Goal: Task Accomplishment & Management: Use online tool/utility

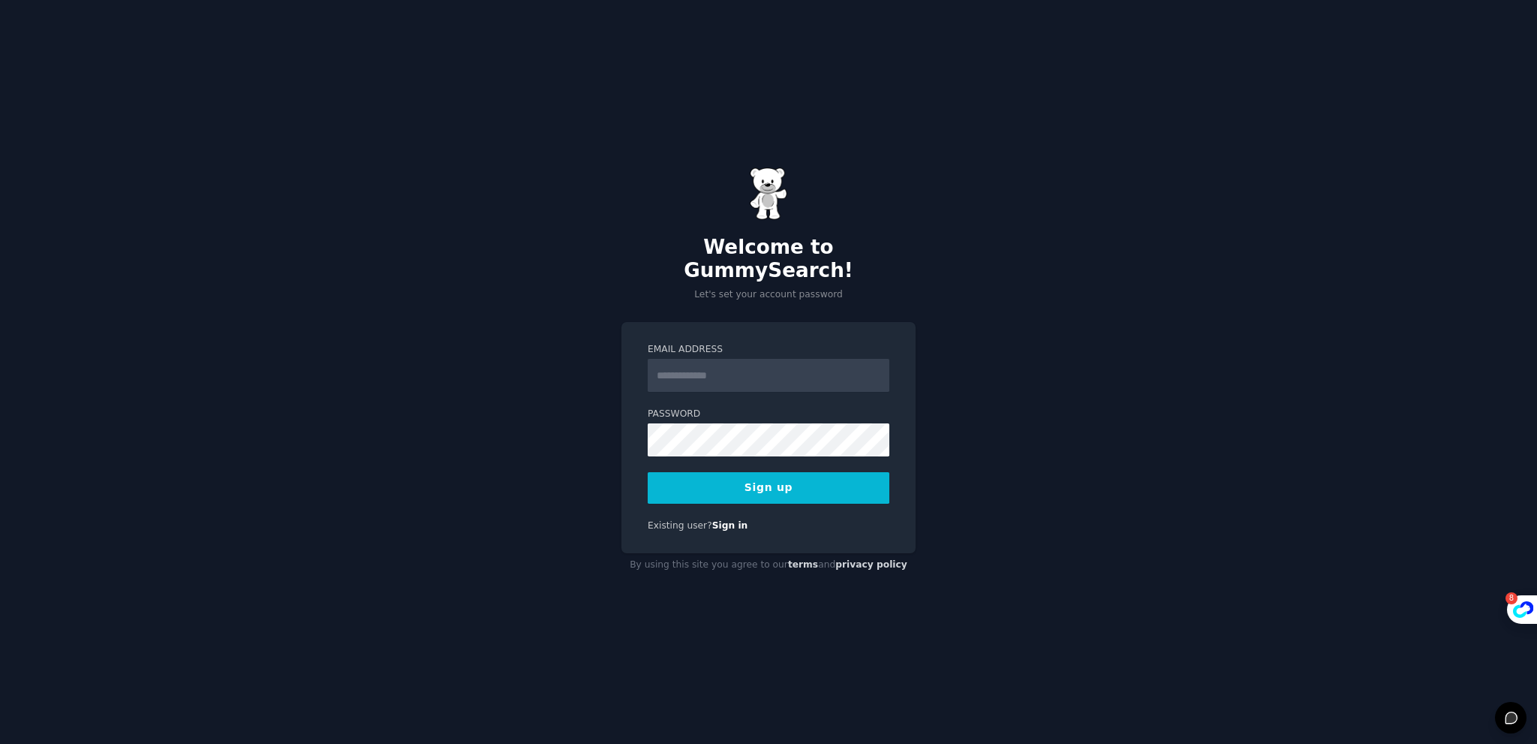
click at [753, 364] on input "Email Address" at bounding box center [769, 375] width 242 height 33
type input "**********"
click at [775, 472] on button "Sign up" at bounding box center [769, 488] width 242 height 32
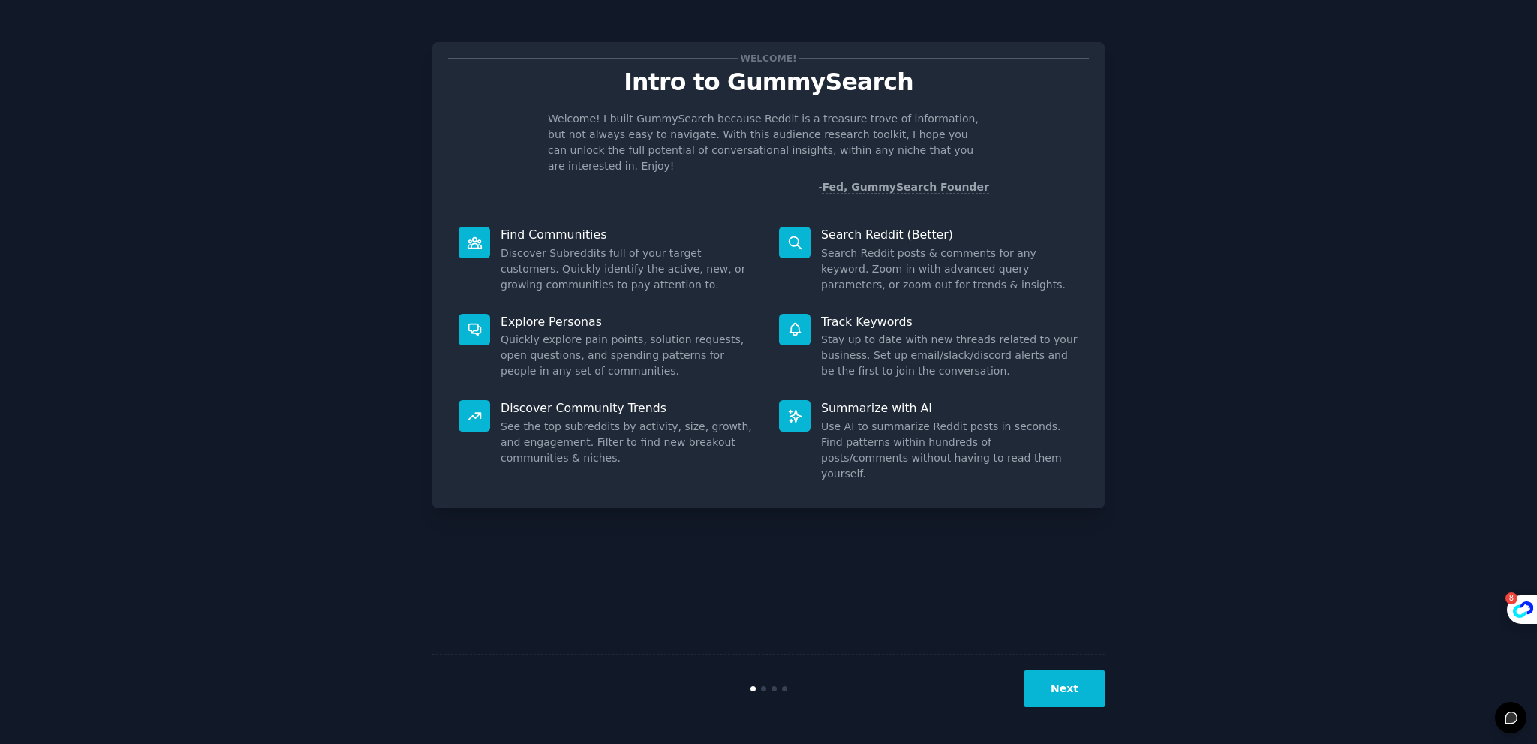
click at [1157, 446] on div "Welcome! Intro to GummySearch Welcome! I built GummySearch because Reddit is a …" at bounding box center [768, 372] width 1495 height 702
click at [1055, 692] on button "Next" at bounding box center [1065, 688] width 80 height 37
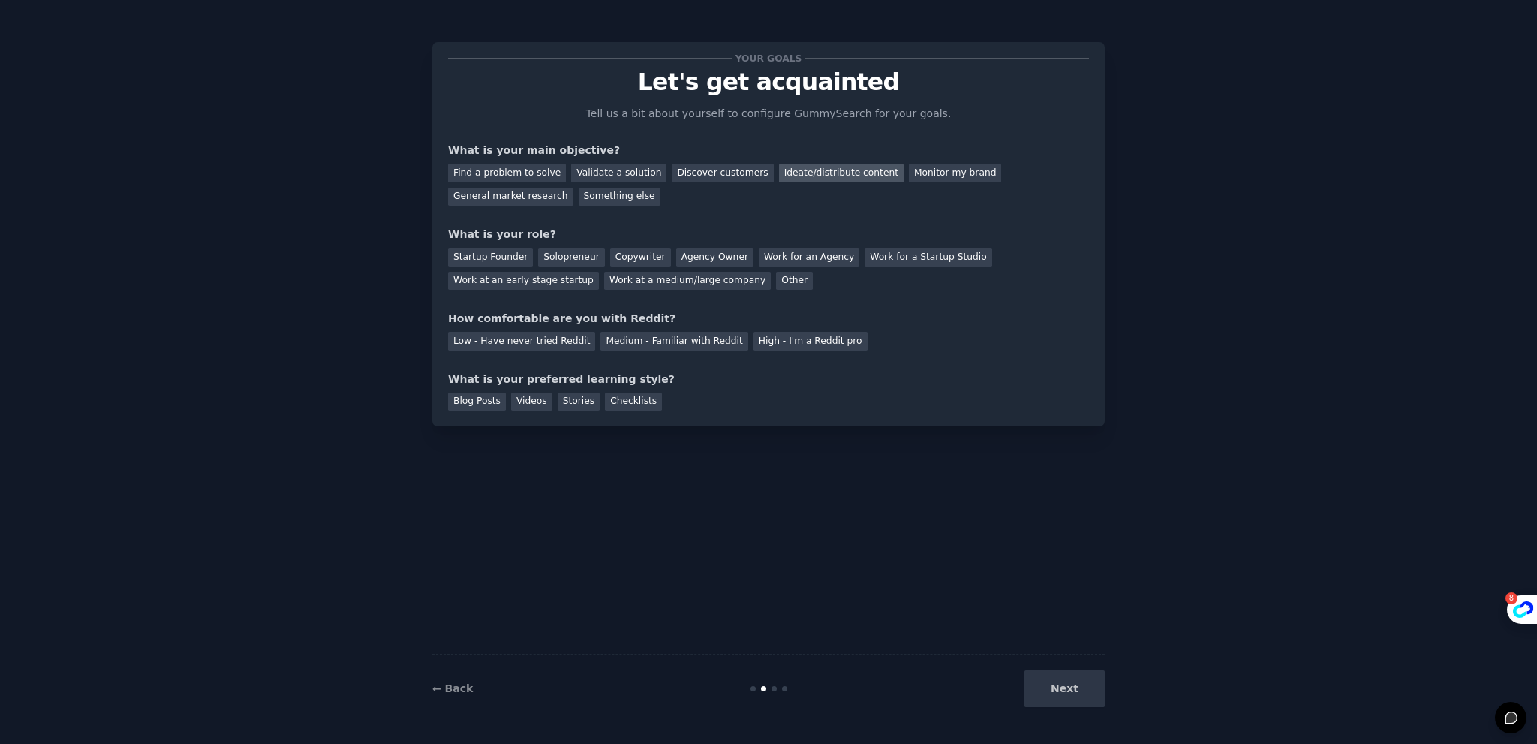
click at [847, 176] on div "Ideate/distribute content" at bounding box center [841, 173] width 125 height 19
click at [604, 279] on div "Work at a medium/large company" at bounding box center [687, 281] width 167 height 19
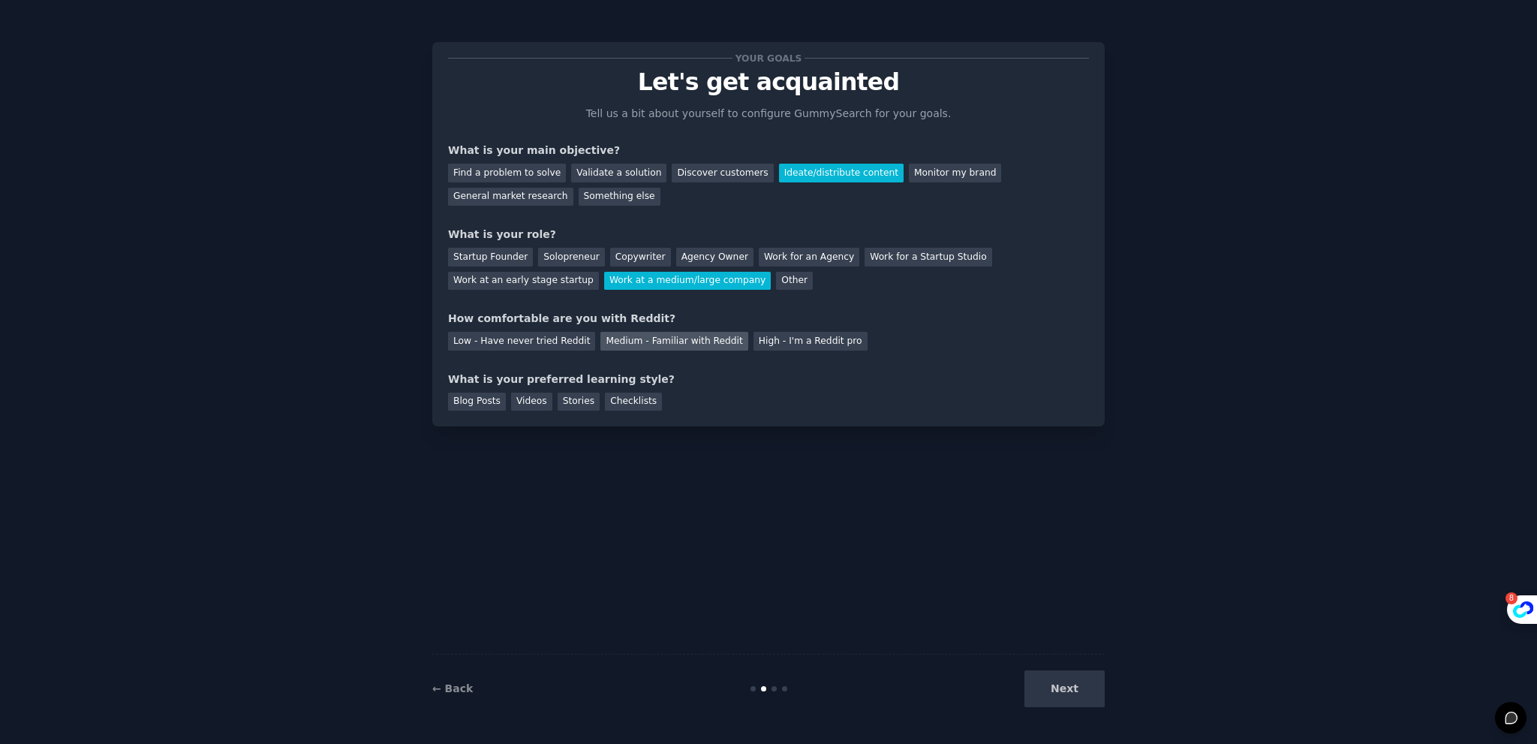
click at [634, 342] on div "Medium - Familiar with Reddit" at bounding box center [674, 341] width 147 height 19
click at [486, 397] on div "Blog Posts" at bounding box center [477, 402] width 58 height 19
click at [519, 399] on div "Videos" at bounding box center [531, 402] width 41 height 19
click at [490, 400] on div "Blog Posts" at bounding box center [477, 402] width 58 height 19
click at [1068, 703] on button "Next" at bounding box center [1065, 688] width 80 height 37
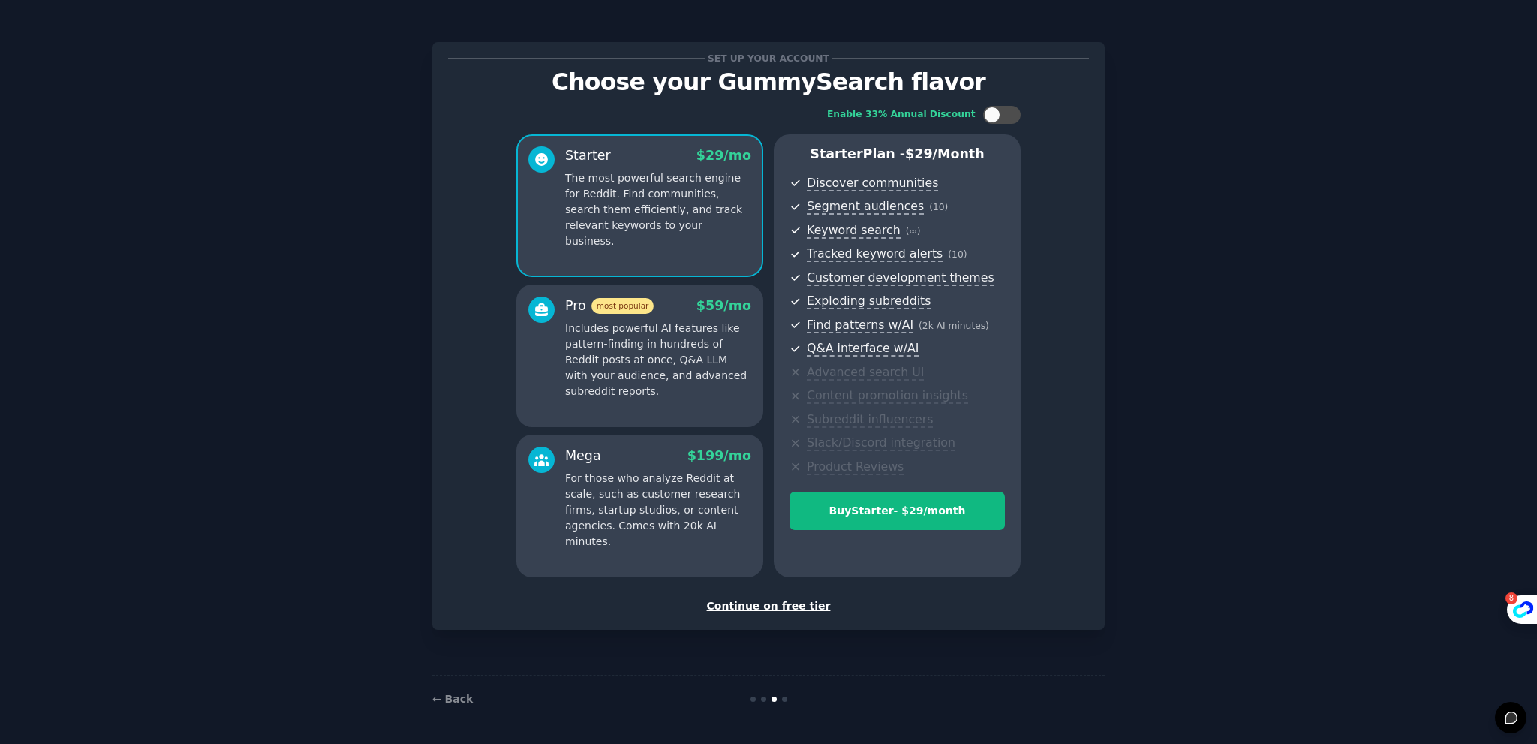
click at [774, 606] on div "Continue on free tier" at bounding box center [768, 606] width 641 height 16
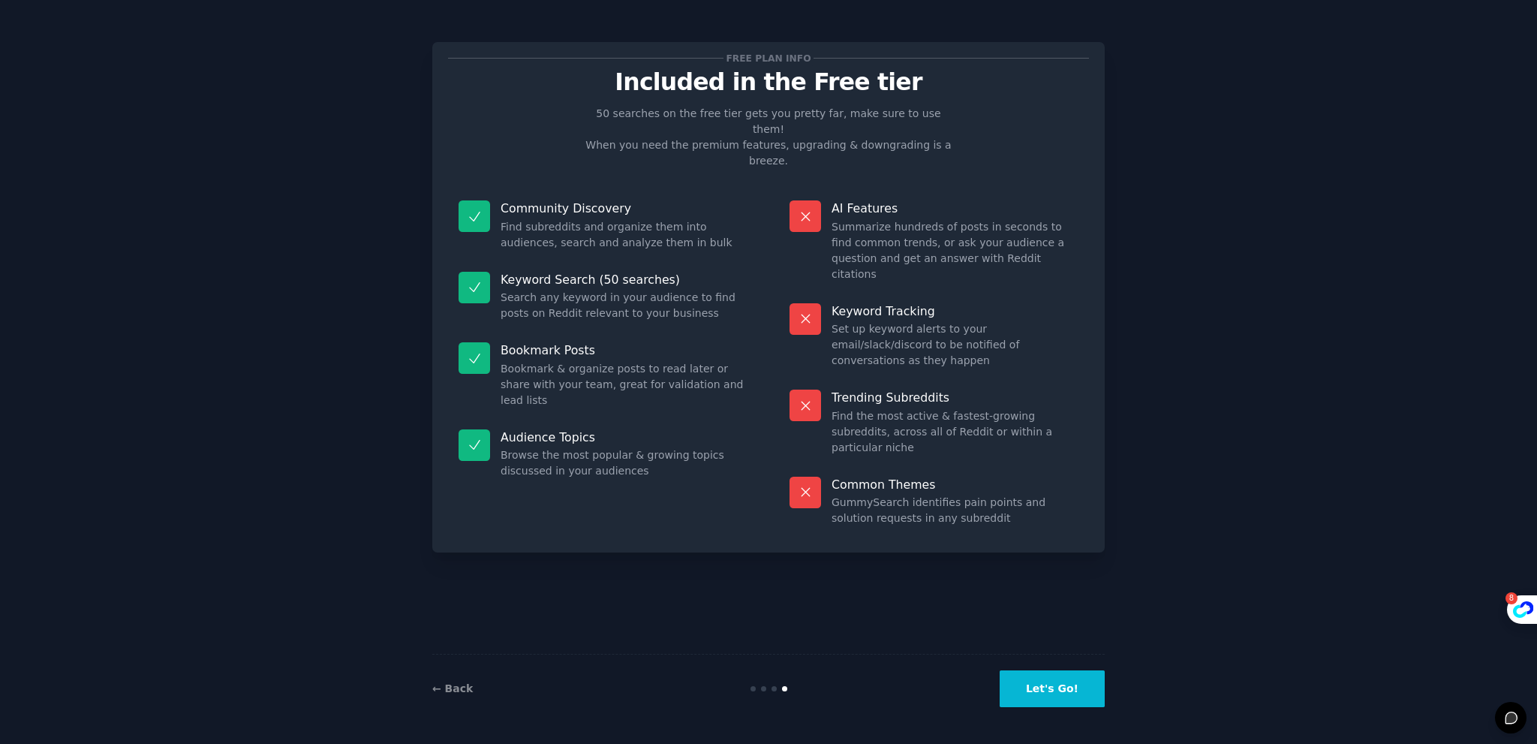
click at [1062, 686] on button "Let's Go!" at bounding box center [1052, 688] width 105 height 37
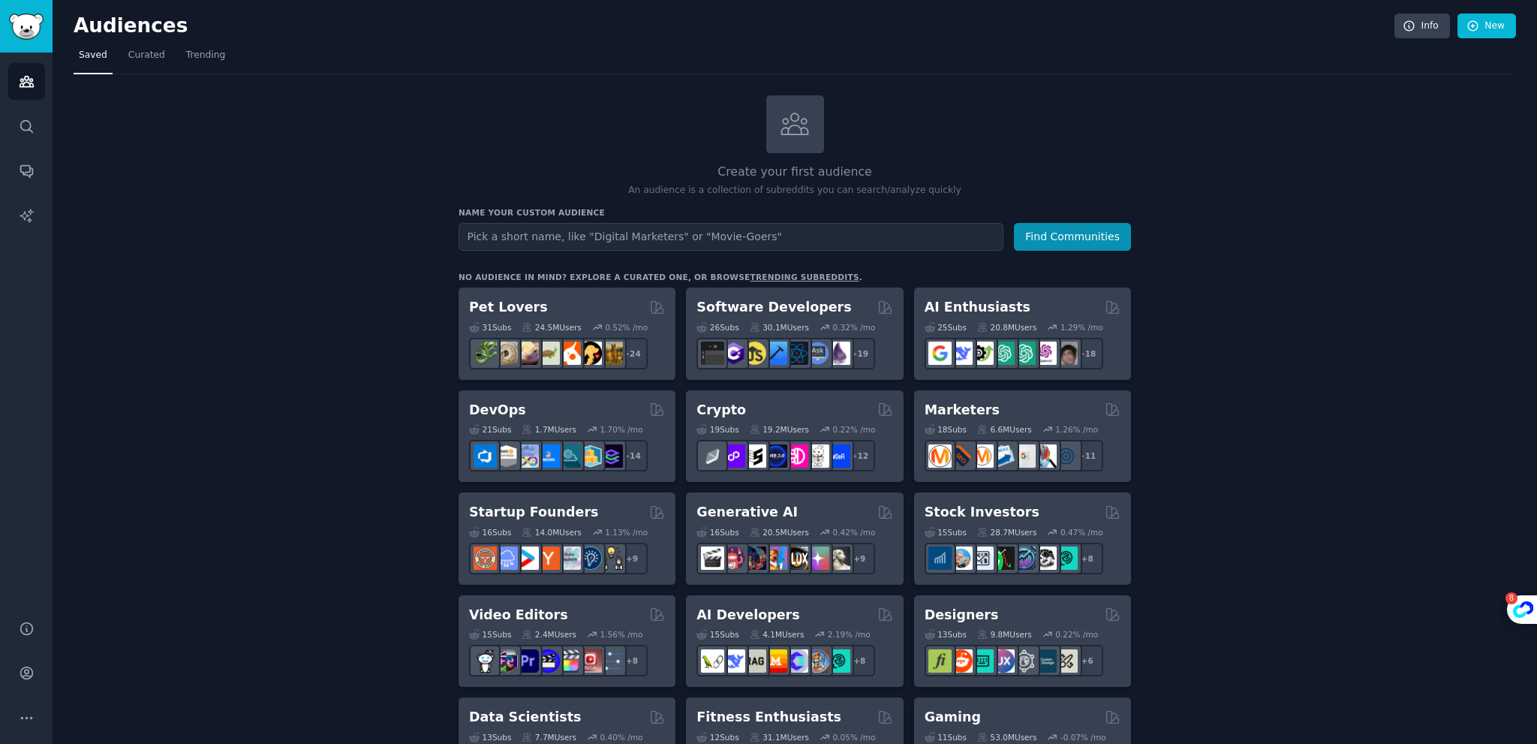
click at [597, 239] on input "text" at bounding box center [731, 237] width 545 height 28
type input "spray foam insulation"
click at [1088, 236] on button "Find Communities" at bounding box center [1072, 237] width 117 height 28
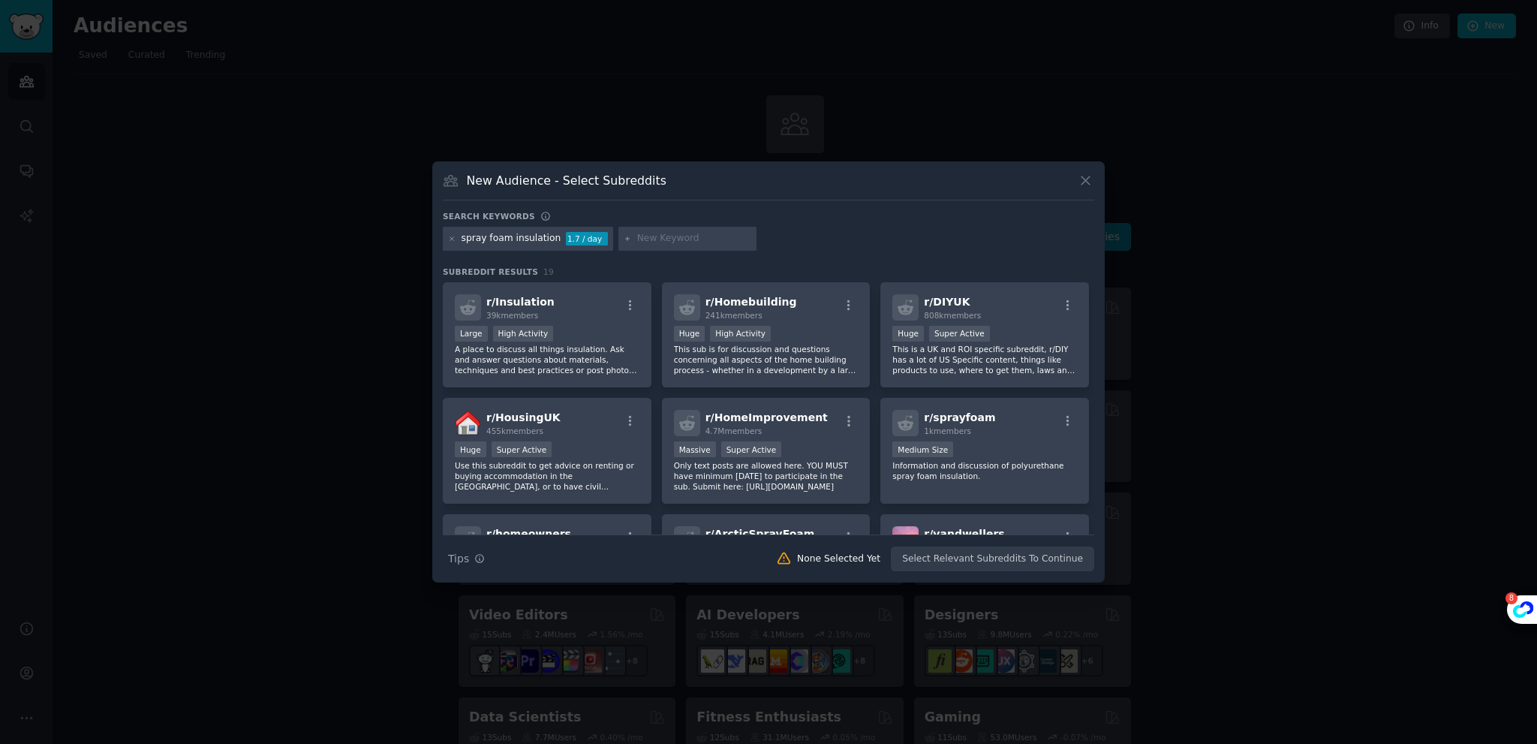
click at [641, 240] on input "text" at bounding box center [694, 239] width 114 height 14
type input "home insulation"
